Goal: Information Seeking & Learning: Find specific page/section

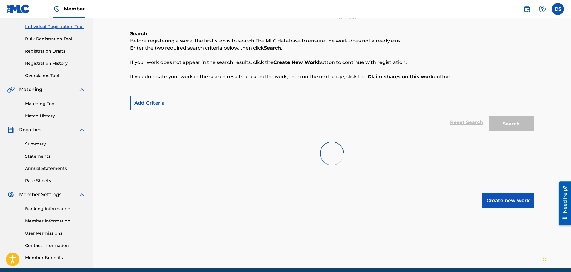
scroll to position [90, 0]
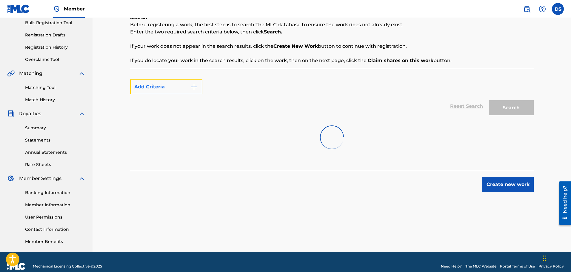
click at [193, 87] on img "Search Form" at bounding box center [194, 86] width 7 height 7
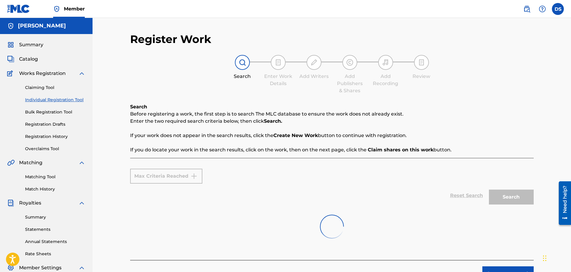
scroll to position [0, 0]
click at [44, 85] on link "Claiming Tool" at bounding box center [55, 88] width 60 height 6
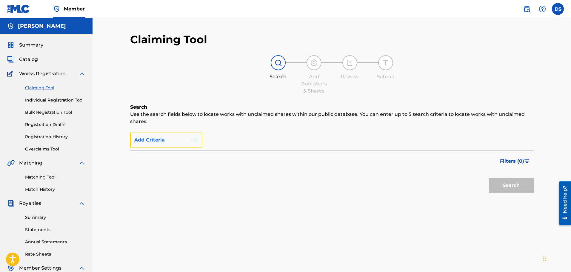
click at [193, 139] on img "Search Form" at bounding box center [194, 139] width 7 height 7
click at [492, 166] on div "Filters ( 0 )" at bounding box center [332, 162] width 404 height 22
click at [209, 159] on div "Filters ( 0 )" at bounding box center [332, 162] width 404 height 22
click at [277, 63] on img at bounding box center [278, 62] width 7 height 7
click at [193, 142] on img "Search Form" at bounding box center [194, 139] width 7 height 7
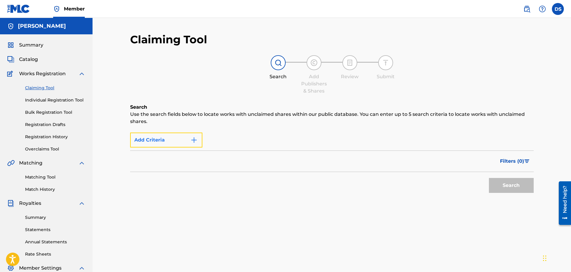
click at [149, 139] on button "Add Criteria" at bounding box center [166, 140] width 72 height 15
click at [505, 185] on div "Search" at bounding box center [510, 184] width 48 height 24
click at [368, 148] on form "Max Criteria Reached Filter Claim Search Filters Include works claimed by my Me…" at bounding box center [332, 163] width 404 height 66
click at [47, 101] on link "Individual Registration Tool" at bounding box center [55, 100] width 60 height 6
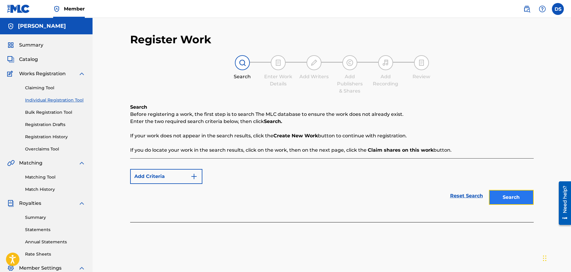
click at [501, 197] on button "Search" at bounding box center [511, 197] width 45 height 15
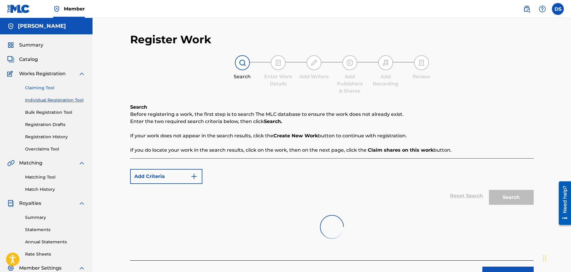
click at [42, 87] on link "Claiming Tool" at bounding box center [55, 88] width 60 height 6
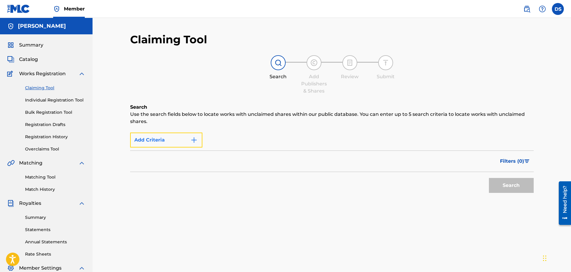
click at [194, 139] on img "Search Form" at bounding box center [194, 139] width 7 height 7
click at [188, 138] on button "Add Criteria" at bounding box center [166, 140] width 72 height 15
click at [194, 140] on img "Search Form" at bounding box center [194, 139] width 7 height 7
click at [507, 185] on div "Search" at bounding box center [510, 184] width 48 height 24
click at [507, 186] on div "Search" at bounding box center [510, 184] width 48 height 24
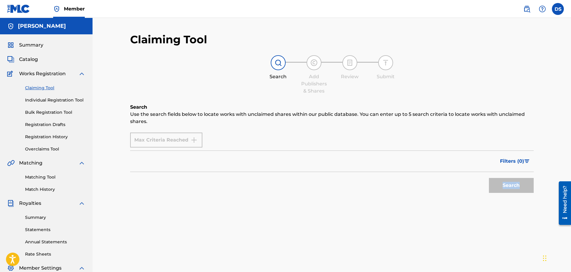
click at [446, 197] on div "Search Use the search fields below to locate works with unclaimed shares within…" at bounding box center [332, 165] width 404 height 122
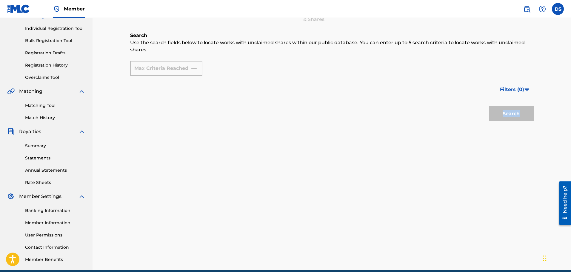
scroll to position [90, 0]
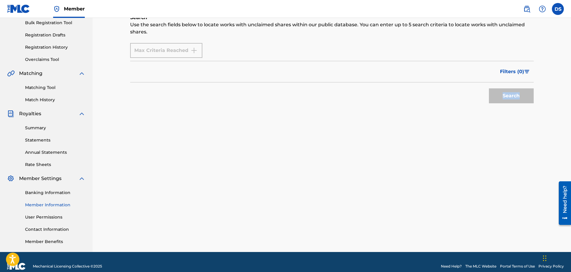
click at [53, 205] on link "Member Information" at bounding box center [55, 205] width 60 height 6
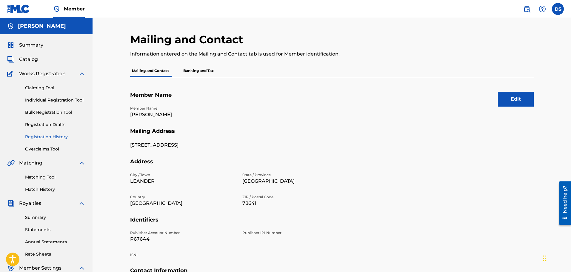
click at [53, 135] on link "Registration History" at bounding box center [55, 137] width 60 height 6
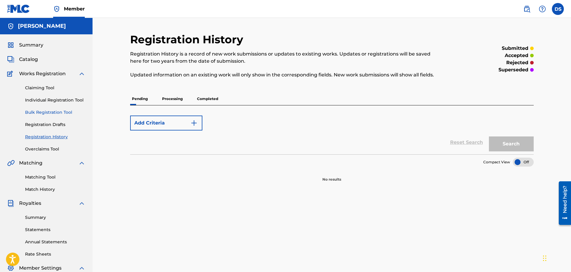
click at [43, 113] on link "Bulk Registration Tool" at bounding box center [55, 112] width 60 height 6
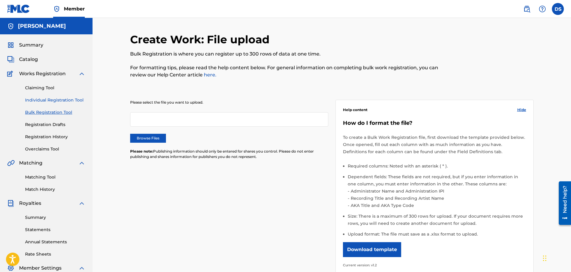
click at [51, 100] on link "Individual Registration Tool" at bounding box center [55, 100] width 60 height 6
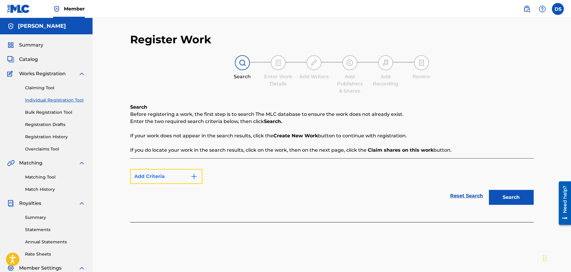
click at [140, 177] on button "Add Criteria" at bounding box center [166, 176] width 72 height 15
click at [29, 61] on span "Catalog" at bounding box center [28, 59] width 19 height 7
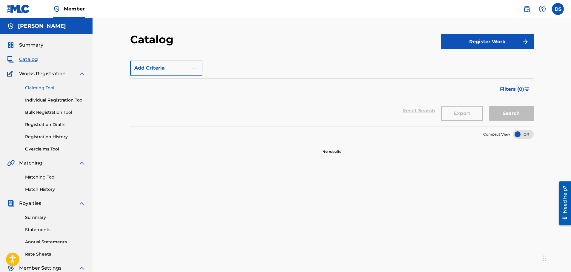
click at [33, 85] on link "Claiming Tool" at bounding box center [55, 88] width 60 height 6
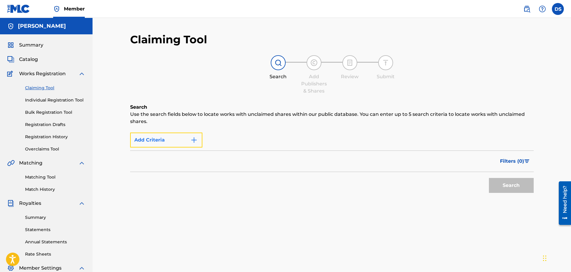
click at [194, 141] on img "Search Form" at bounding box center [194, 139] width 7 height 7
drag, startPoint x: 186, startPoint y: 139, endPoint x: 240, endPoint y: 177, distance: 66.6
click at [240, 177] on div "Search" at bounding box center [332, 184] width 404 height 24
click at [195, 140] on img "Search Form" at bounding box center [194, 139] width 7 height 7
drag, startPoint x: 518, startPoint y: 0, endPoint x: 306, endPoint y: 173, distance: 273.9
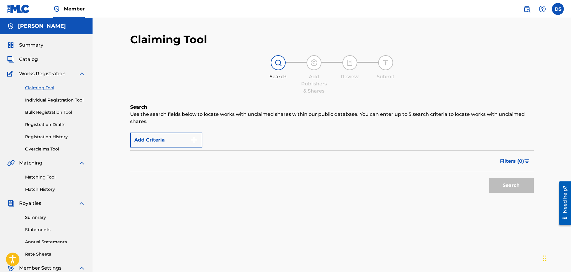
click at [329, 178] on div "Search" at bounding box center [332, 184] width 404 height 24
click at [171, 138] on button "Add Criteria" at bounding box center [166, 140] width 72 height 15
click at [191, 139] on div "Max Criteria Reached" at bounding box center [166, 140] width 72 height 15
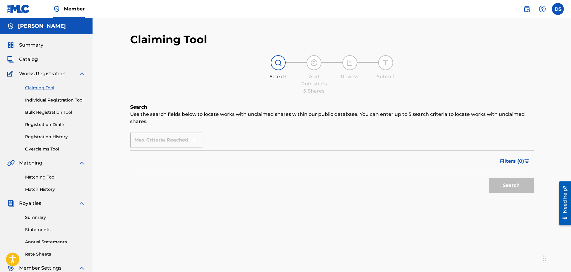
click at [191, 140] on div "Max Criteria Reached" at bounding box center [166, 140] width 72 height 15
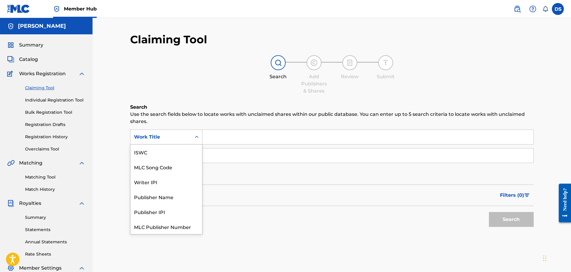
click at [197, 135] on icon "Search Form" at bounding box center [197, 137] width 6 height 6
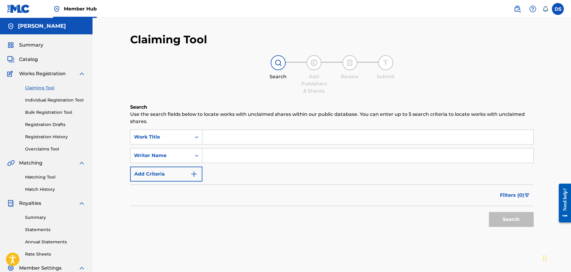
click at [197, 135] on icon "Search Form" at bounding box center [197, 137] width 6 height 6
click at [285, 140] on input "Search Form" at bounding box center [367, 137] width 331 height 14
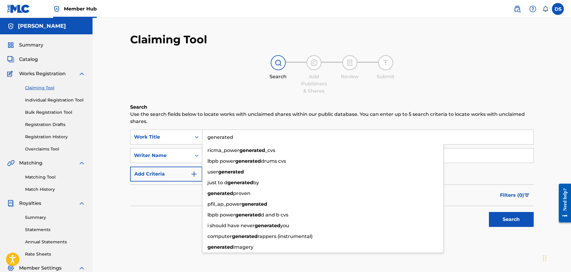
type input "generated"
click at [118, 157] on div "Claiming Tool Search Add Publishers & Shares Review Submit Search Use the searc…" at bounding box center [332, 180] width 479 height 324
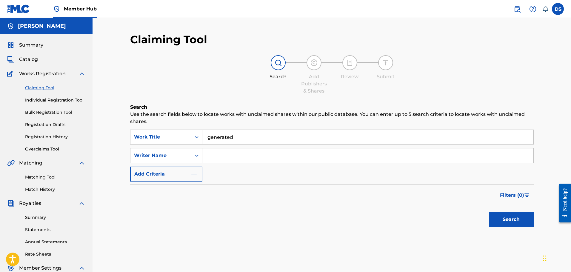
click at [257, 157] on input "Search Form" at bounding box center [367, 155] width 331 height 14
click at [506, 223] on button "Search" at bounding box center [511, 219] width 45 height 15
click at [223, 156] on input "smoovd" at bounding box center [367, 155] width 331 height 14
click at [506, 221] on button "Search" at bounding box center [511, 219] width 45 height 15
drag, startPoint x: 222, startPoint y: 159, endPoint x: 204, endPoint y: 158, distance: 17.9
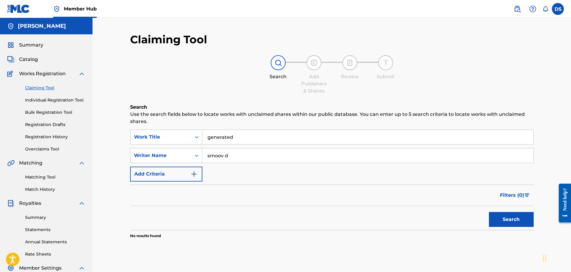
click at [204, 158] on input "smoov d" at bounding box center [367, 155] width 331 height 14
type input "[PERSON_NAME]"
click at [507, 221] on button "Search" at bounding box center [511, 219] width 45 height 15
drag, startPoint x: 239, startPoint y: 156, endPoint x: 198, endPoint y: 154, distance: 41.0
click at [198, 154] on div "SearchWithCriteria7379ed9f-8eb0-4f68-b962-fa2c7bee795b Writer Name [PERSON_NAME]" at bounding box center [332, 155] width 404 height 15
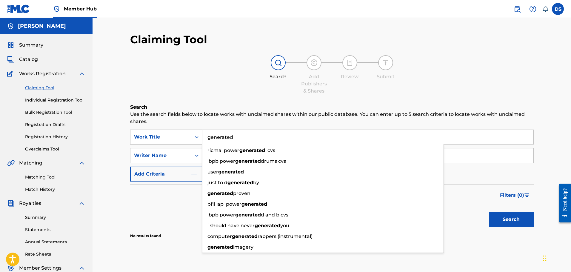
drag, startPoint x: 239, startPoint y: 137, endPoint x: 197, endPoint y: 138, distance: 42.7
click at [197, 138] on div "SearchWithCriteria37e2f0d7-2d68-4b52-a026-6e166d375698 Work Title generated ric…" at bounding box center [332, 137] width 404 height 15
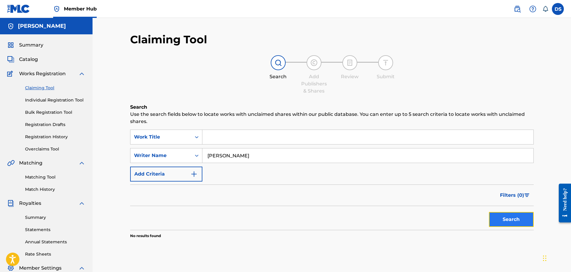
click at [512, 221] on button "Search" at bounding box center [511, 219] width 45 height 15
drag, startPoint x: 237, startPoint y: 156, endPoint x: 194, endPoint y: 153, distance: 43.1
click at [194, 153] on div "SearchWithCriteria7379ed9f-8eb0-4f68-b962-fa2c7bee795b Writer Name [PERSON_NAME]" at bounding box center [332, 155] width 404 height 15
click at [510, 222] on button "Search" at bounding box center [511, 219] width 45 height 15
drag, startPoint x: 238, startPoint y: 157, endPoint x: 199, endPoint y: 150, distance: 40.1
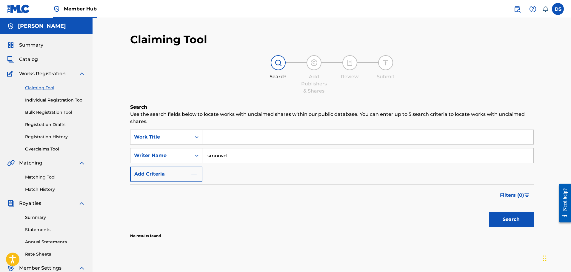
click at [199, 150] on div "SearchWithCriteria7379ed9f-8eb0-4f68-b962-fa2c7bee795b Writer Name smoovd" at bounding box center [332, 155] width 404 height 15
click at [523, 221] on button "Search" at bounding box center [511, 219] width 45 height 15
click at [237, 156] on input "sdp" at bounding box center [367, 155] width 331 height 14
type input "s"
click at [236, 138] on input "Search Form" at bounding box center [367, 137] width 331 height 14
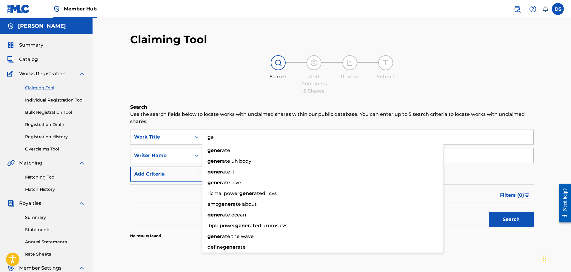
type input "g"
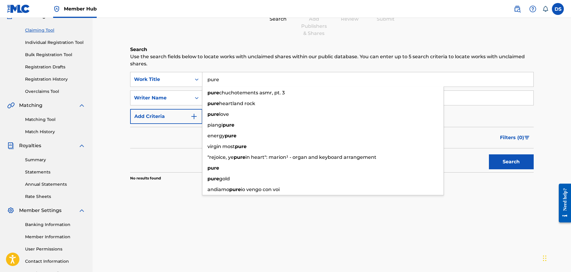
scroll to position [60, 0]
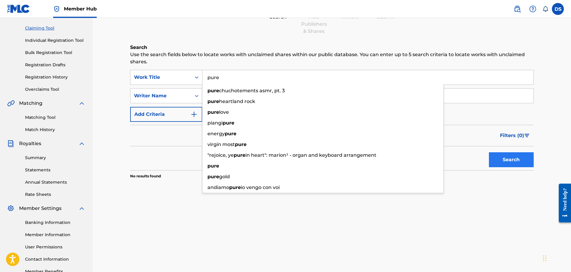
type input "pure"
click at [518, 162] on button "Search" at bounding box center [511, 159] width 45 height 15
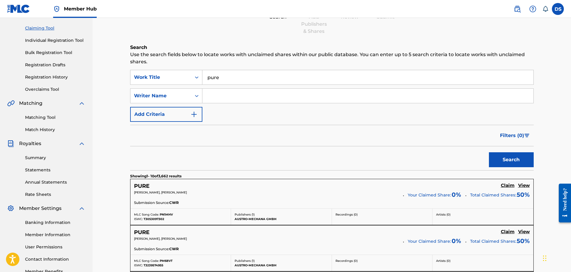
click at [227, 92] on input "Search Form" at bounding box center [367, 96] width 331 height 14
click at [515, 162] on button "Search" at bounding box center [511, 159] width 45 height 15
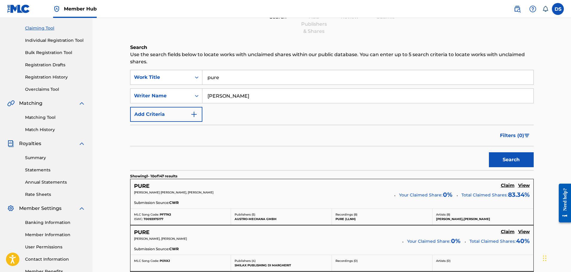
click at [225, 96] on input "[PERSON_NAME]" at bounding box center [367, 96] width 331 height 14
type input "d"
type input "r"
click at [503, 161] on button "Search" at bounding box center [511, 159] width 45 height 15
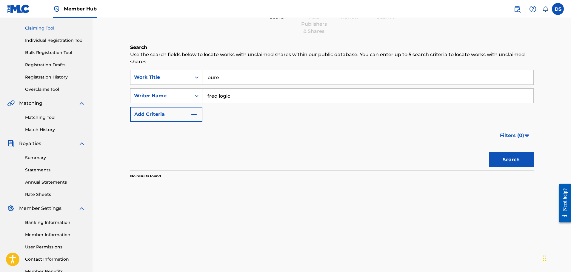
click at [244, 98] on input "freq logic" at bounding box center [367, 96] width 331 height 14
type input "freq"
click at [504, 164] on button "Search" at bounding box center [511, 159] width 45 height 15
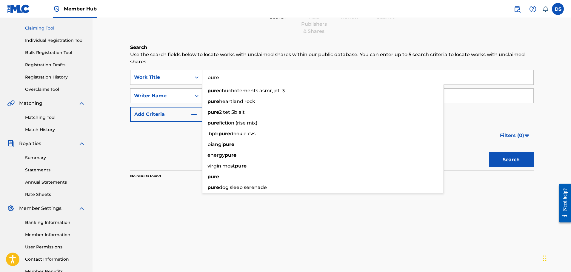
drag, startPoint x: 221, startPoint y: 78, endPoint x: 206, endPoint y: 76, distance: 15.0
click at [206, 76] on input "pure" at bounding box center [367, 77] width 331 height 14
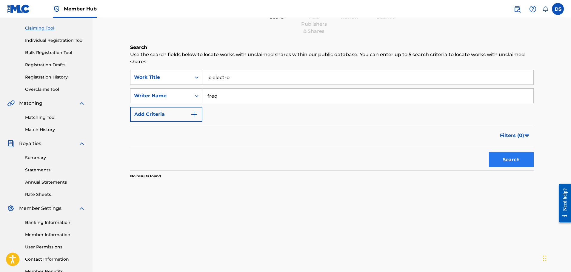
type input "lc electro"
click at [501, 159] on button "Search" at bounding box center [511, 159] width 45 height 15
click at [255, 99] on input "freq" at bounding box center [367, 96] width 331 height 14
type input "f"
click at [501, 158] on button "Search" at bounding box center [511, 159] width 45 height 15
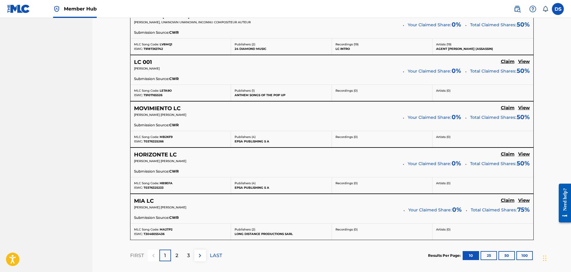
scroll to position [478, 0]
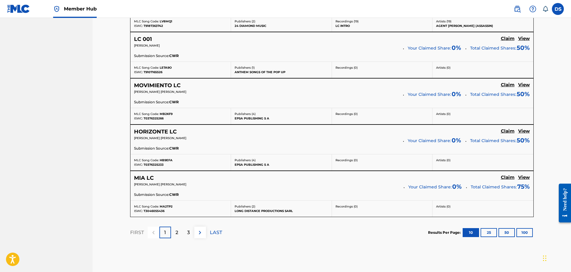
click at [177, 235] on p "2" at bounding box center [177, 232] width 3 height 7
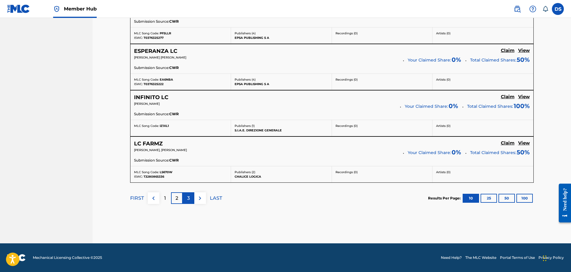
click at [190, 198] on p "3" at bounding box center [188, 198] width 3 height 7
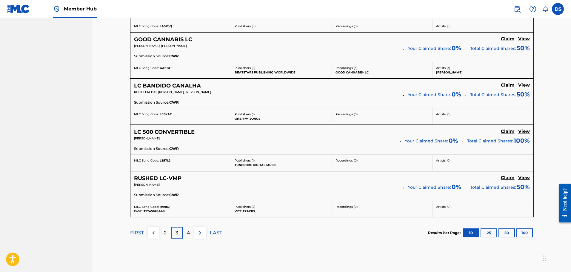
scroll to position [465, 0]
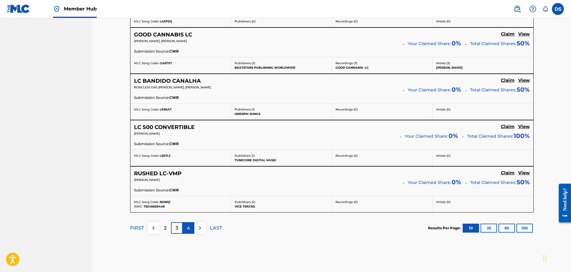
click at [188, 228] on p "4" at bounding box center [188, 228] width 3 height 7
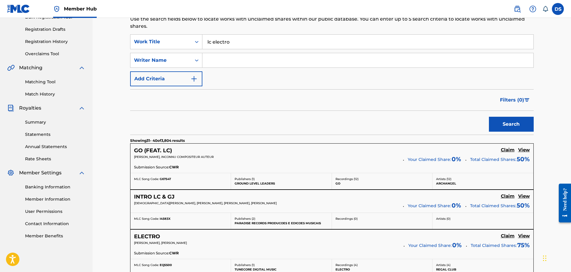
scroll to position [17, 0]
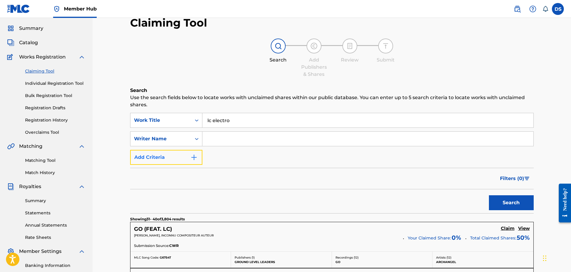
click at [192, 158] on img "Search Form" at bounding box center [194, 157] width 7 height 7
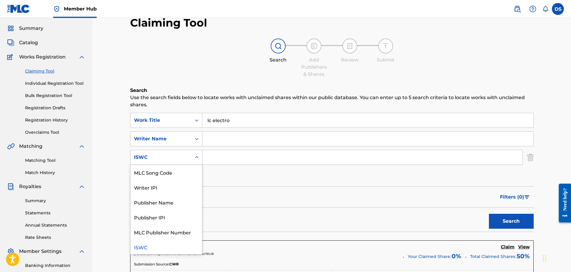
click at [194, 157] on icon "Search Form" at bounding box center [197, 157] width 6 height 6
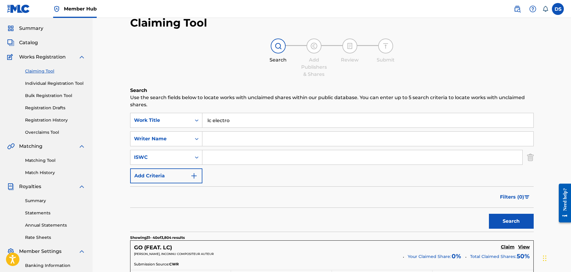
click at [531, 158] on img "Search Form" at bounding box center [530, 157] width 7 height 15
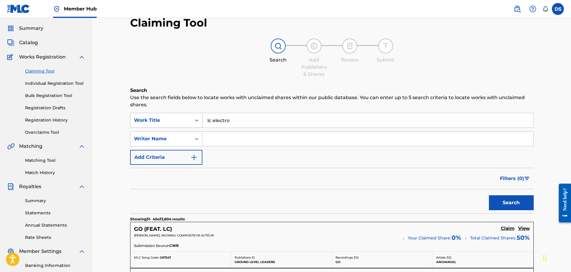
drag, startPoint x: 248, startPoint y: 122, endPoint x: 197, endPoint y: 122, distance: 50.8
click at [197, 122] on div "SearchWithCriteria37e2f0d7-2d68-4b52-a026-6e166d375698 Work Title lc electro" at bounding box center [332, 120] width 404 height 15
type input "p"
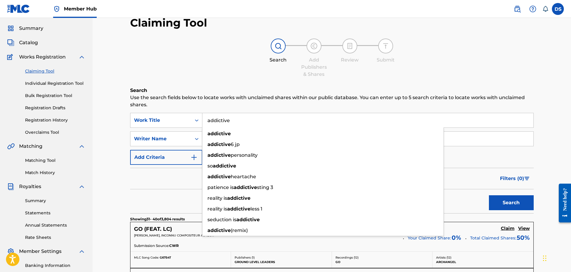
type input "addictive"
click at [379, 77] on div "Search Add Publishers & Shares Review Submit" at bounding box center [332, 58] width 404 height 39
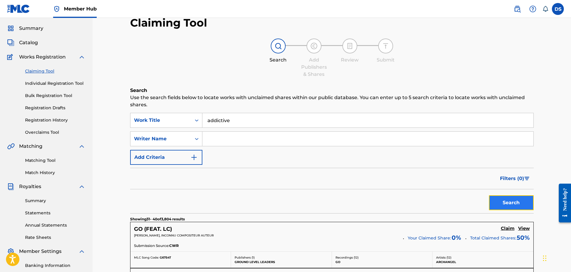
click at [499, 202] on button "Search" at bounding box center [511, 202] width 45 height 15
click at [223, 140] on input "Search Form" at bounding box center [367, 139] width 331 height 14
click at [508, 203] on button "Search" at bounding box center [511, 202] width 45 height 15
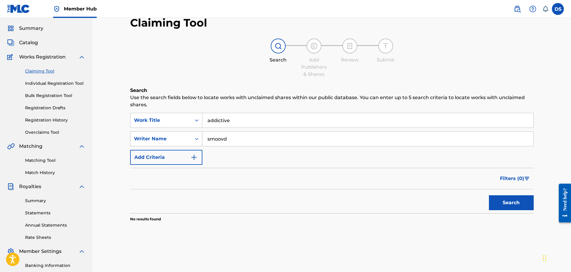
drag, startPoint x: 223, startPoint y: 138, endPoint x: 194, endPoint y: 134, distance: 29.3
click at [194, 138] on div "SearchWithCriteria7379ed9f-8eb0-4f68-b962-fa2c7bee795b Writer Name smoovd" at bounding box center [332, 138] width 404 height 15
click at [512, 202] on button "Search" at bounding box center [511, 202] width 45 height 15
drag, startPoint x: 218, startPoint y: 139, endPoint x: 201, endPoint y: 139, distance: 16.7
click at [202, 139] on div "SearchWithCriteria7379ed9f-8eb0-4f68-b962-fa2c7bee795b Writer Name freq" at bounding box center [332, 138] width 404 height 15
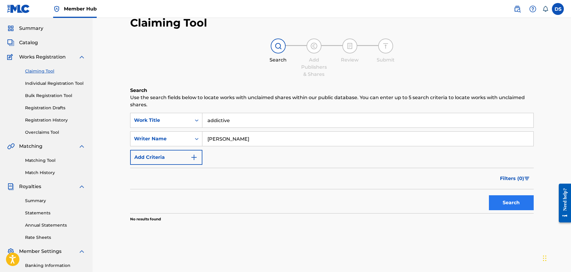
type input "[PERSON_NAME]"
click at [509, 202] on button "Search" at bounding box center [511, 202] width 45 height 15
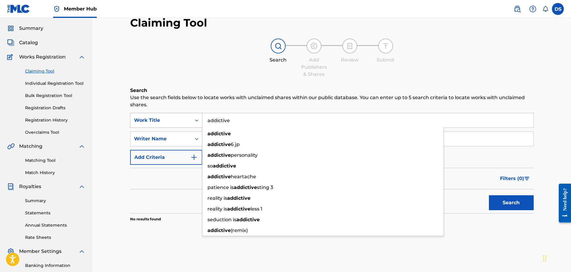
drag, startPoint x: 230, startPoint y: 122, endPoint x: 196, endPoint y: 121, distance: 34.4
click at [197, 121] on div "SearchWithCriteria37e2f0d7-2d68-4b52-a026-6e166d375698 Work Title addictive add…" at bounding box center [332, 120] width 404 height 15
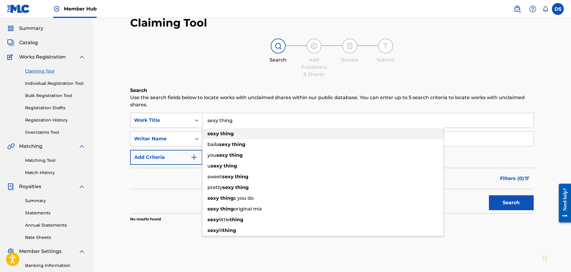
type input "sexy thing"
click at [216, 132] on strong "sexy" at bounding box center [214, 134] width 12 height 6
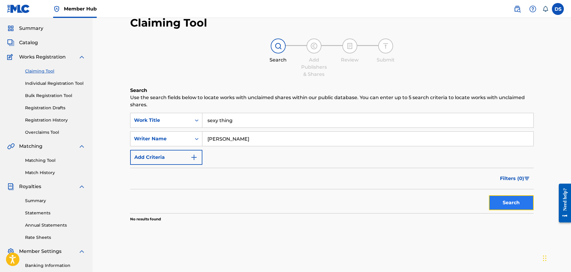
click at [498, 206] on button "Search" at bounding box center [511, 202] width 45 height 15
click at [236, 136] on input "[PERSON_NAME]" at bounding box center [367, 139] width 331 height 14
type input "k"
click at [508, 201] on button "Search" at bounding box center [511, 202] width 45 height 15
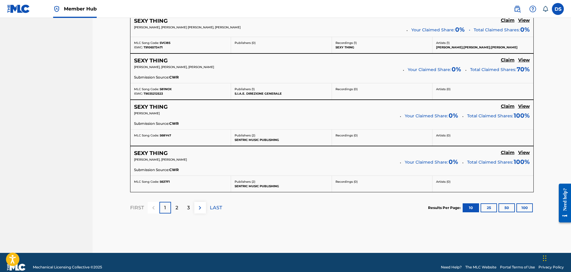
scroll to position [495, 0]
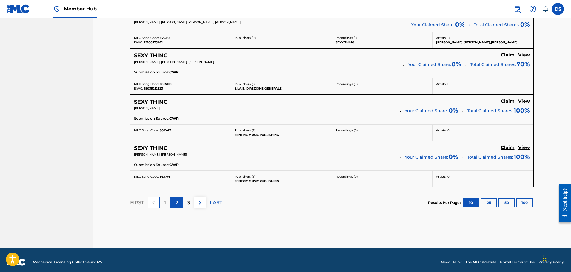
click at [177, 206] on div "2" at bounding box center [177, 203] width 12 height 12
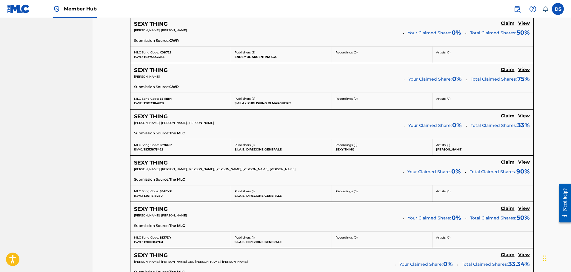
scroll to position [375, 0]
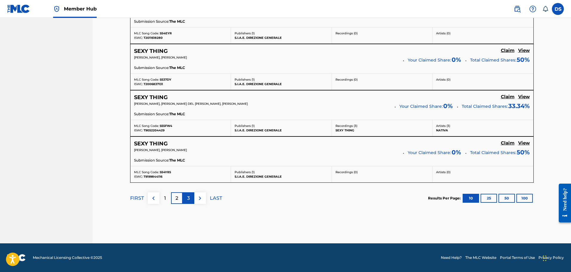
click at [191, 198] on div "3" at bounding box center [189, 198] width 12 height 12
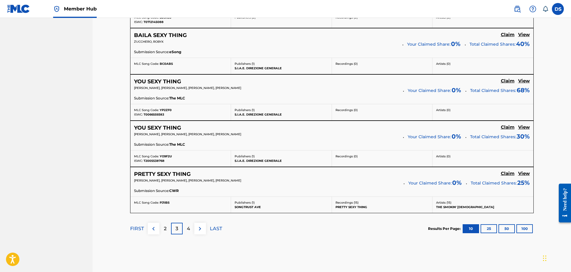
scroll to position [469, 0]
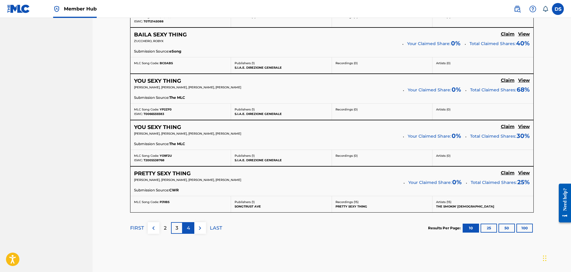
click at [190, 229] on p "4" at bounding box center [188, 228] width 3 height 7
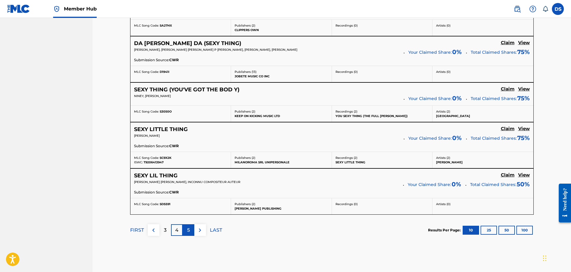
click at [191, 231] on div "5" at bounding box center [189, 230] width 12 height 12
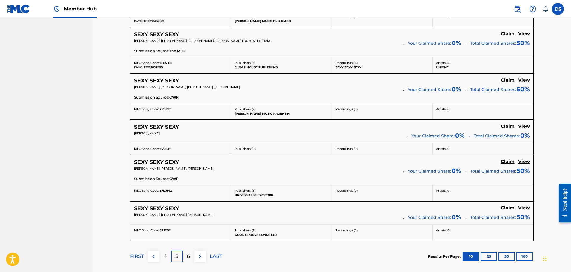
scroll to position [439, 0]
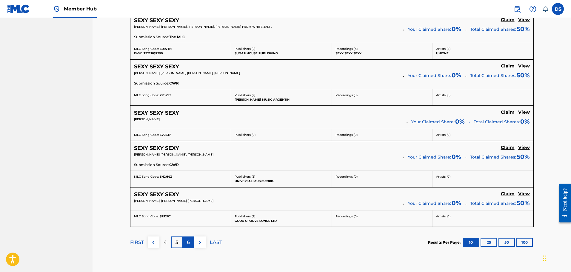
click at [187, 243] on p "6" at bounding box center [188, 242] width 3 height 7
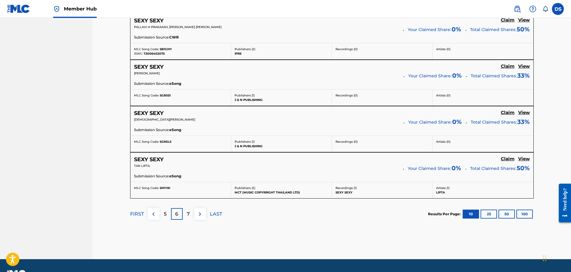
scroll to position [499, 0]
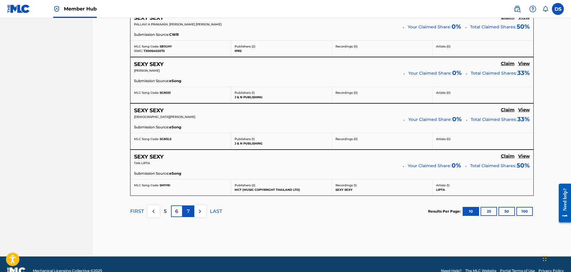
click at [189, 210] on p "7" at bounding box center [188, 211] width 3 height 7
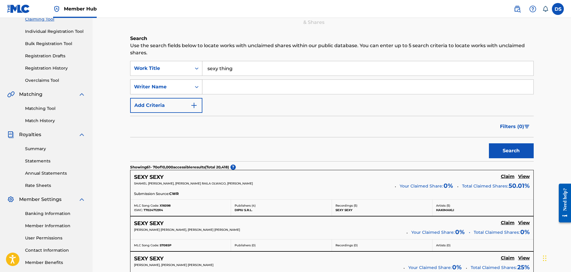
scroll to position [0, 0]
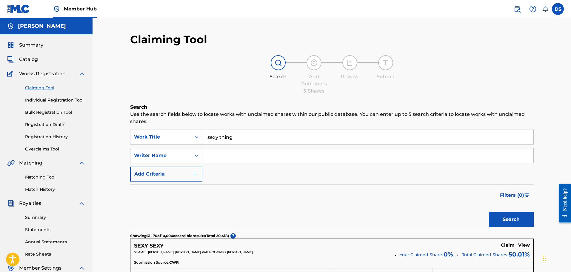
click at [222, 155] on input "Search Form" at bounding box center [367, 155] width 331 height 14
type input "[PERSON_NAME]"
click at [495, 217] on button "Search" at bounding box center [511, 219] width 45 height 15
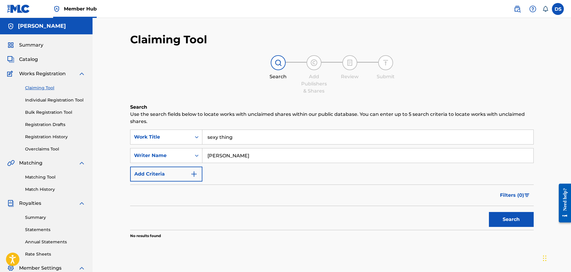
click at [235, 136] on input "sexy thing" at bounding box center [367, 137] width 331 height 14
type input "s"
click at [515, 219] on button "Search" at bounding box center [511, 219] width 45 height 15
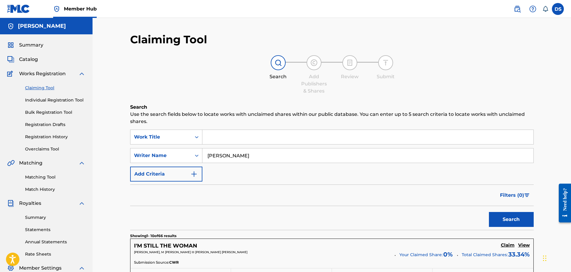
click at [286, 199] on div "Filters ( 0 )" at bounding box center [332, 196] width 404 height 22
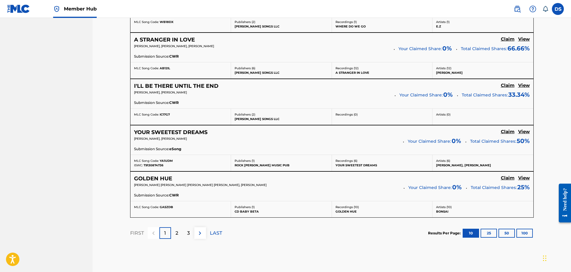
scroll to position [508, 0]
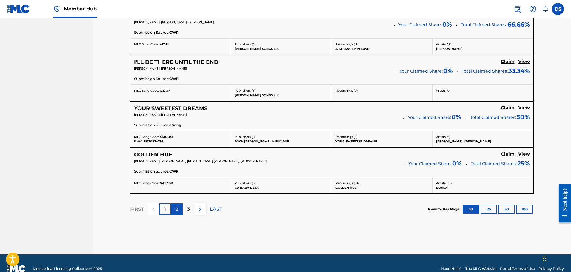
click at [178, 210] on p "2" at bounding box center [177, 209] width 3 height 7
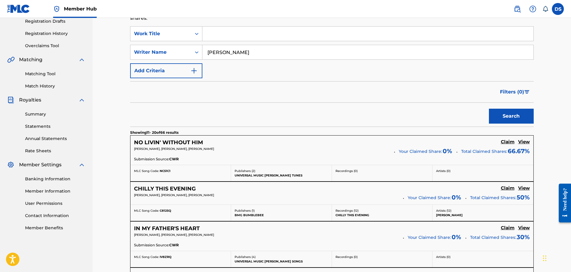
scroll to position [100, 0]
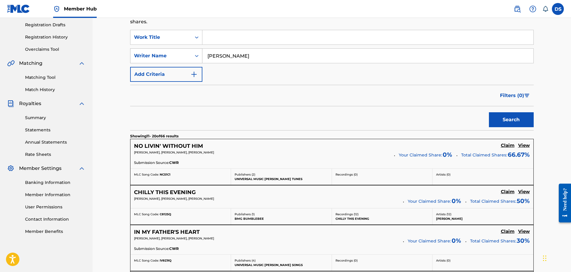
drag, startPoint x: 232, startPoint y: 59, endPoint x: 198, endPoint y: 57, distance: 33.5
click at [201, 59] on div "SearchWithCriteria7379ed9f-8eb0-4f68-b962-fa2c7bee795b Writer Name [PERSON_NAME]" at bounding box center [332, 55] width 404 height 15
click at [224, 38] on input "Search Form" at bounding box center [367, 37] width 331 height 14
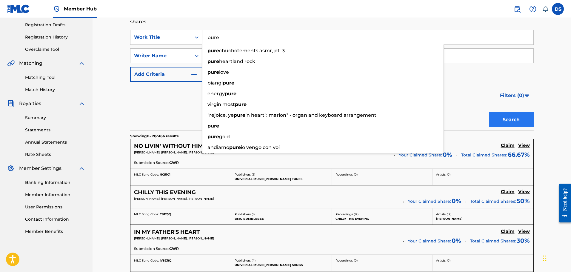
type input "pure"
click at [516, 124] on button "Search" at bounding box center [511, 119] width 45 height 15
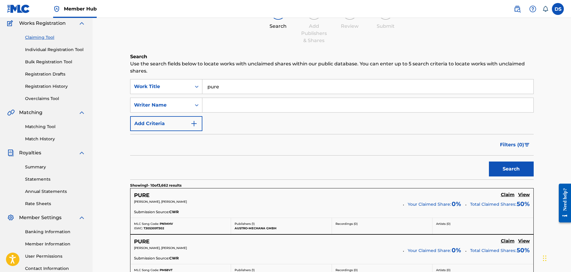
scroll to position [40, 0]
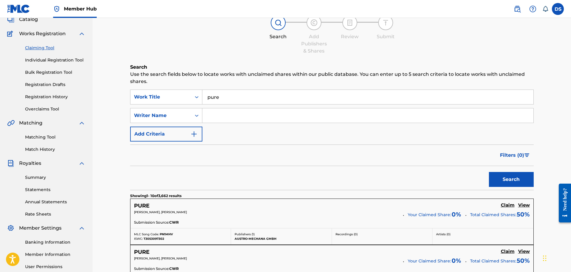
click at [219, 115] on input "Search Form" at bounding box center [367, 115] width 331 height 14
type input "sdp"
click at [231, 96] on input "pure" at bounding box center [367, 97] width 331 height 14
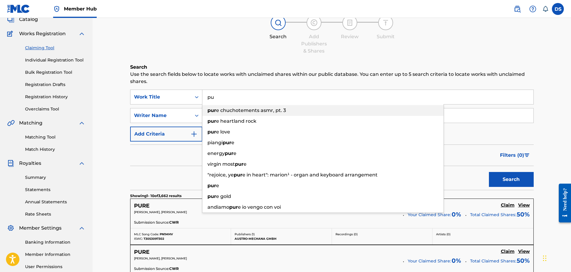
type input "p"
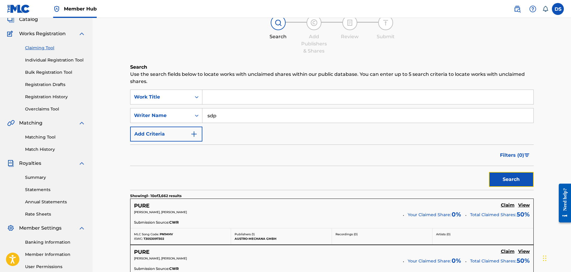
click at [510, 180] on button "Search" at bounding box center [511, 179] width 45 height 15
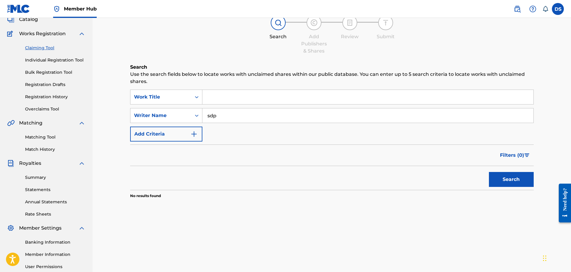
click at [248, 95] on input "Search Form" at bounding box center [367, 97] width 331 height 14
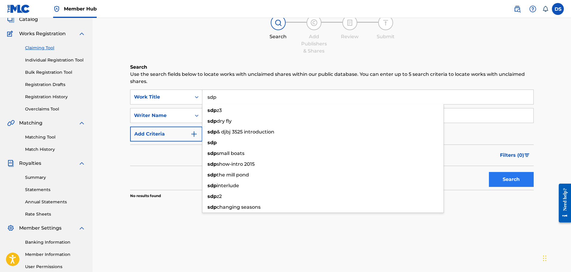
type input "sdp"
click at [523, 182] on button "Search" at bounding box center [511, 179] width 45 height 15
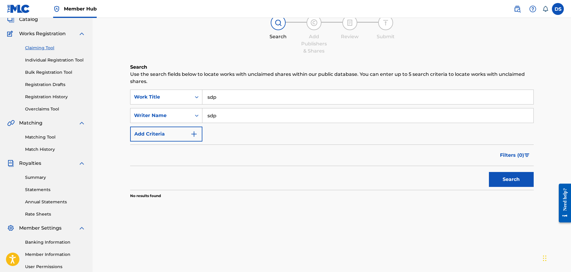
click at [227, 116] on input "sdp" at bounding box center [367, 115] width 331 height 14
type input "s"
click at [519, 181] on button "Search" at bounding box center [511, 179] width 45 height 15
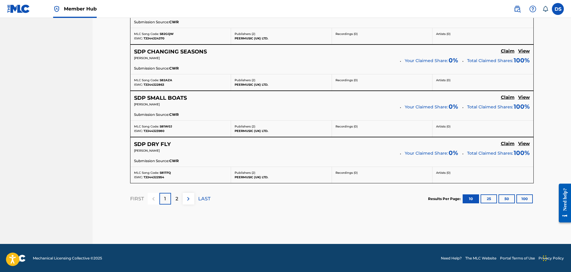
scroll to position [512, 0]
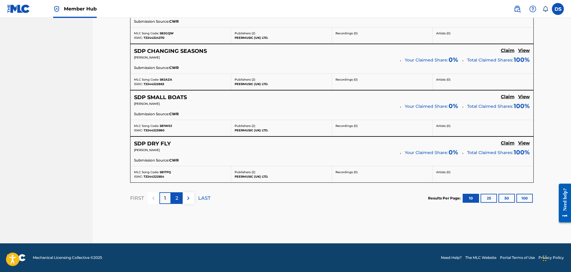
click at [178, 196] on p "2" at bounding box center [177, 198] width 3 height 7
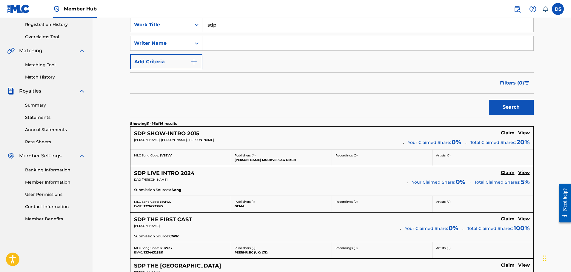
scroll to position [28, 0]
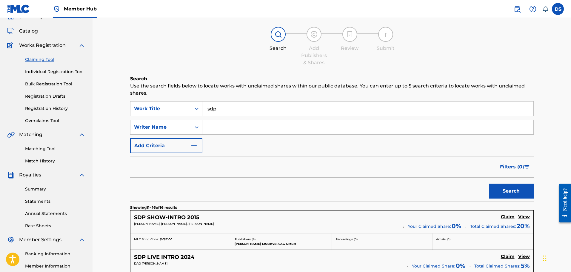
click at [35, 175] on span "Royalties" at bounding box center [30, 174] width 22 height 7
click at [38, 189] on link "Summary" at bounding box center [55, 189] width 60 height 6
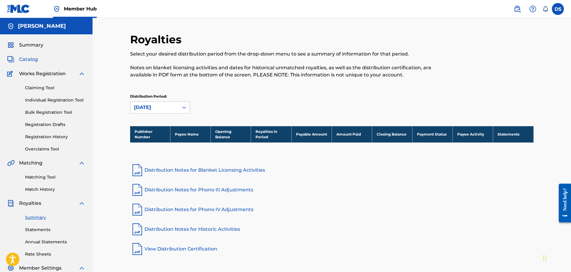
click at [30, 58] on span "Catalog" at bounding box center [28, 59] width 19 height 7
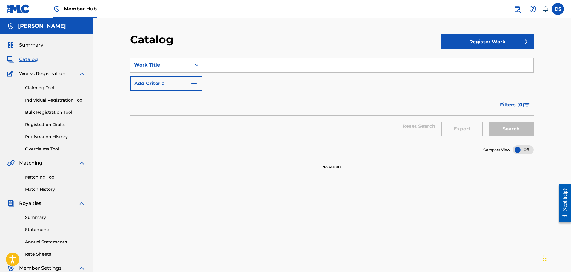
click at [222, 67] on input "Search Form" at bounding box center [367, 65] width 331 height 14
click at [512, 130] on button "Search" at bounding box center [511, 129] width 45 height 15
drag, startPoint x: 240, startPoint y: 65, endPoint x: 199, endPoint y: 67, distance: 41.6
click at [199, 67] on div "SearchWithCriteriab62524ad-5c83-4ef5-a15d-22195495d434 Work Title generated" at bounding box center [332, 65] width 404 height 15
type input "pure"
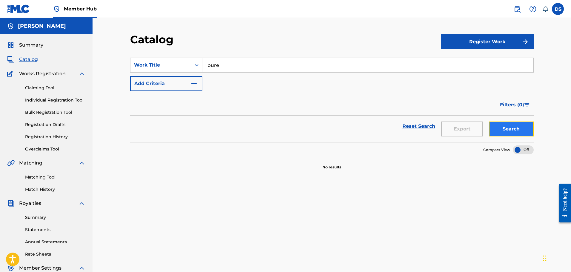
click at [518, 132] on button "Search" at bounding box center [511, 129] width 45 height 15
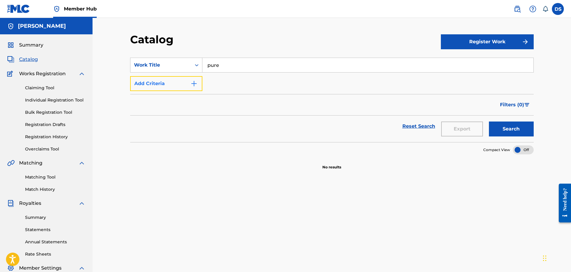
click at [196, 85] on img "Search Form" at bounding box center [194, 83] width 7 height 7
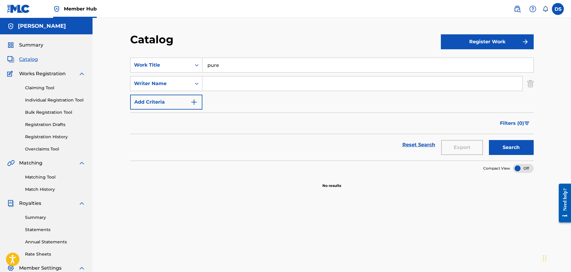
click at [223, 83] on input "Search Form" at bounding box center [362, 83] width 320 height 14
type input "sdp"
drag, startPoint x: 227, startPoint y: 66, endPoint x: 203, endPoint y: 65, distance: 23.6
click at [203, 65] on input "pure" at bounding box center [367, 65] width 331 height 14
click at [509, 154] on button "Search" at bounding box center [511, 147] width 45 height 15
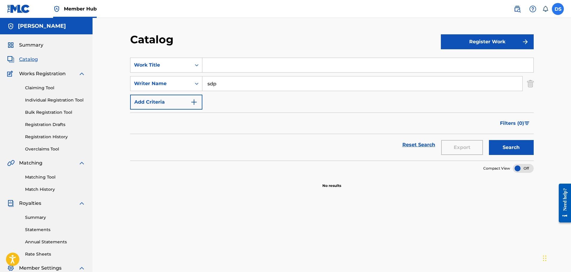
click at [559, 8] on label at bounding box center [558, 9] width 12 height 12
click at [558, 9] on input "DS [PERSON_NAME] [EMAIL_ADDRESS][DOMAIN_NAME] Notification Preferences Profile …" at bounding box center [558, 9] width 0 height 0
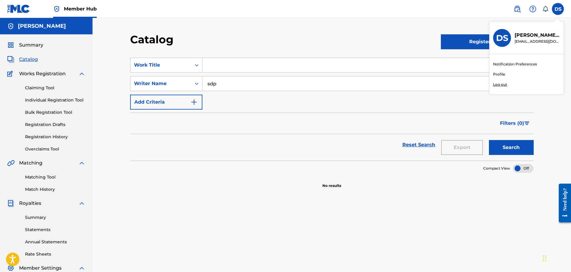
click at [502, 84] on p "Log out" at bounding box center [500, 84] width 14 height 5
click at [558, 9] on input "DS [PERSON_NAME] [EMAIL_ADDRESS][DOMAIN_NAME] Notification Preferences Profile …" at bounding box center [558, 9] width 0 height 0
